Goal: Browse casually

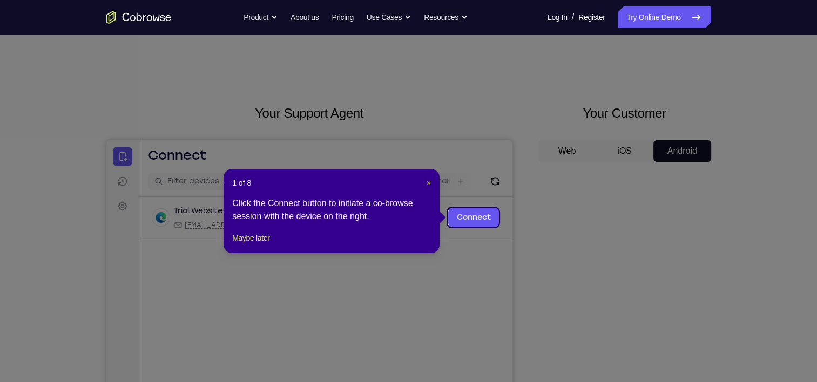
click at [428, 185] on span "×" at bounding box center [428, 183] width 4 height 9
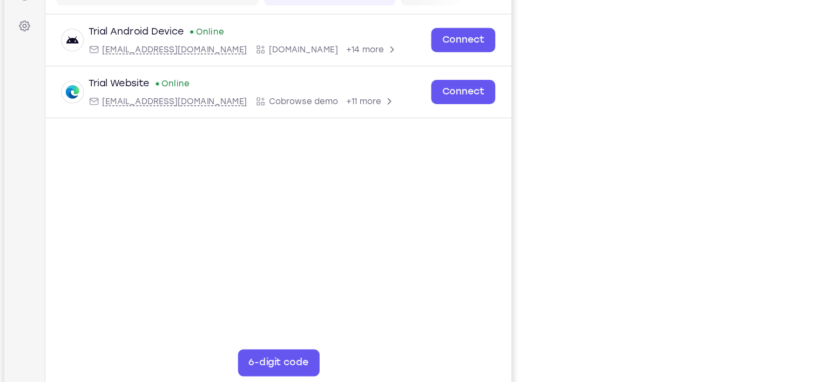
scroll to position [125, 0]
